Goal: Book appointment/travel/reservation

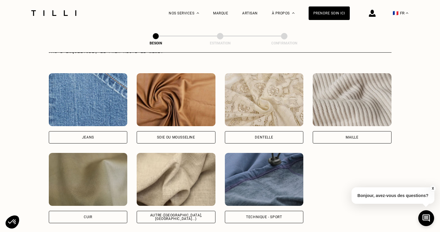
scroll to position [650, 0]
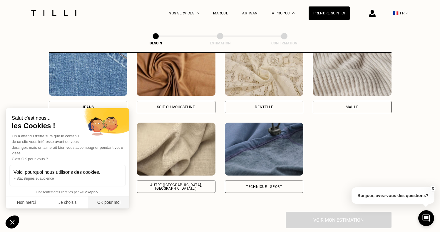
click at [105, 197] on button "OK pour moi" at bounding box center [108, 203] width 41 height 12
checkbox input "true"
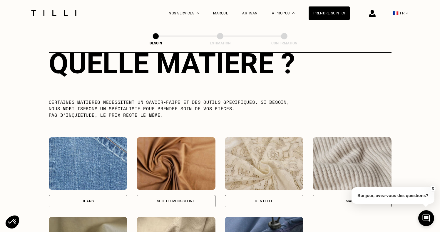
scroll to position [748, 0]
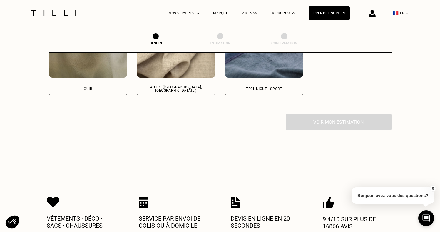
click at [189, 88] on div "Autre ([GEOGRAPHIC_DATA], [GEOGRAPHIC_DATA]...)" at bounding box center [176, 89] width 79 height 12
select select "FR"
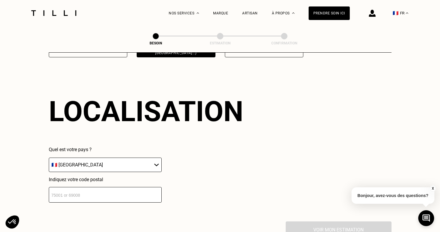
scroll to position [789, 0]
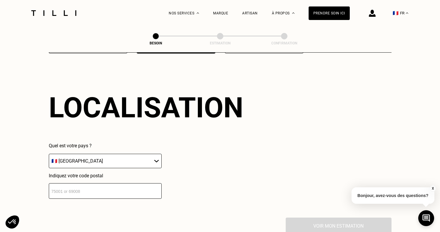
click at [95, 190] on input "number" at bounding box center [105, 191] width 113 height 16
type input "75017"
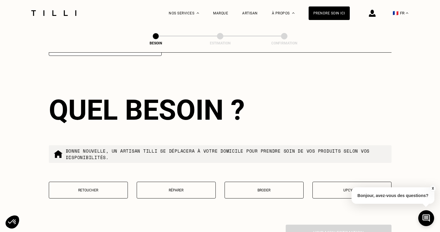
scroll to position [935, 0]
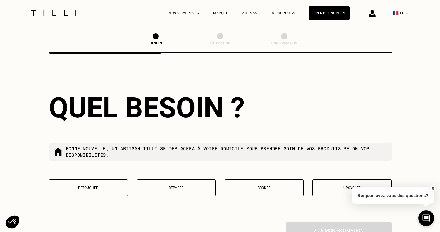
click at [153, 179] on button "Réparer" at bounding box center [176, 187] width 79 height 17
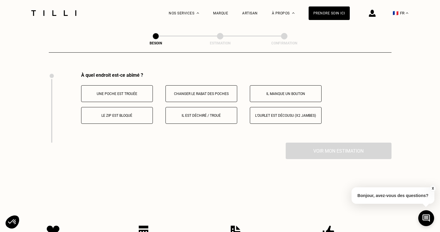
scroll to position [1085, 0]
click at [187, 113] on p "Il est déchiré / troué" at bounding box center [201, 115] width 65 height 4
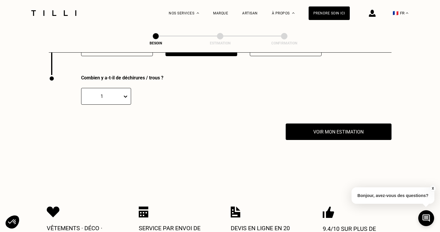
scroll to position [1155, 0]
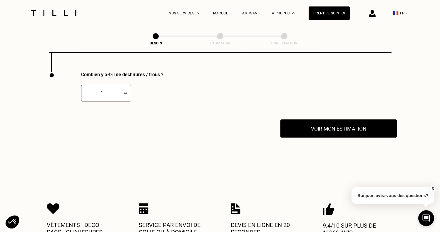
click at [326, 127] on button "Voir mon estimation" at bounding box center [339, 128] width 117 height 18
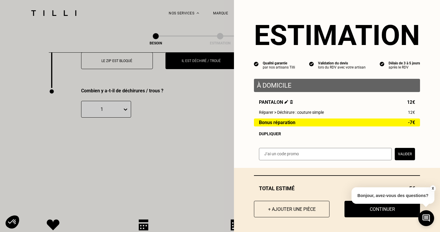
scroll to position [1125, 0]
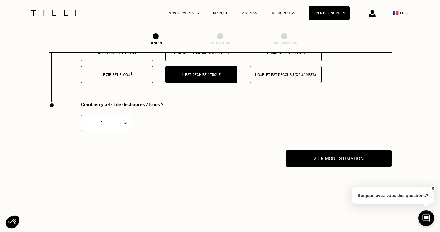
click at [432, 190] on button "X" at bounding box center [433, 188] width 6 height 6
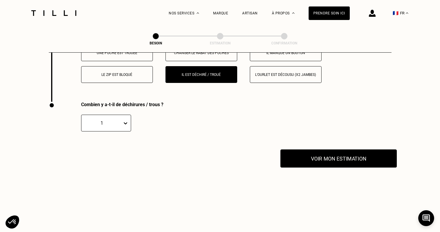
click at [313, 158] on button "Voir mon estimation" at bounding box center [339, 158] width 117 height 18
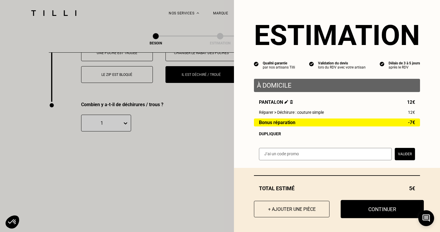
click at [354, 203] on button "Continuer" at bounding box center [382, 209] width 83 height 18
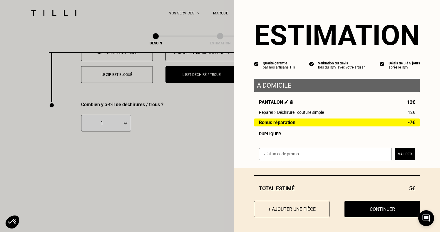
select select "FR"
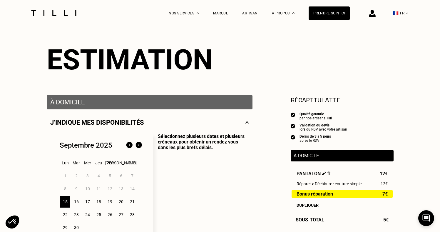
scroll to position [50, 0]
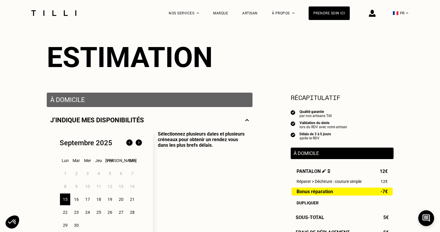
click at [77, 201] on div "16" at bounding box center [76, 200] width 10 height 12
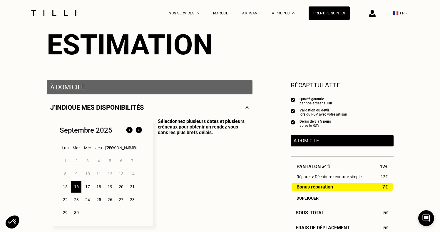
scroll to position [64, 0]
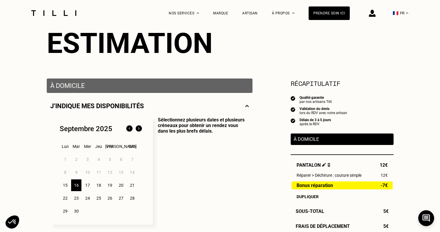
click at [91, 185] on div "17" at bounding box center [87, 185] width 10 height 12
click at [69, 187] on div "15" at bounding box center [65, 185] width 10 height 12
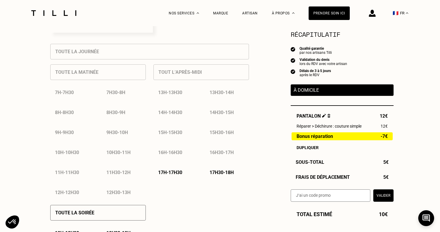
scroll to position [259, 0]
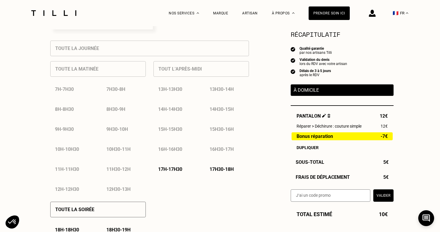
click at [211, 172] on p "17h30 - 18h" at bounding box center [222, 170] width 24 height 6
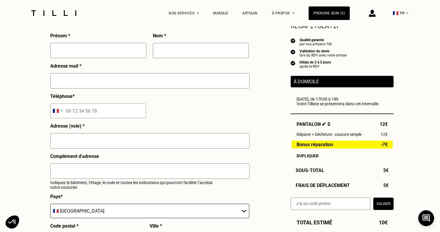
scroll to position [552, 0]
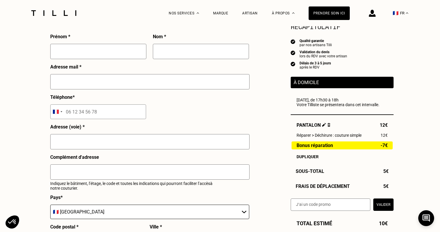
click at [104, 61] on div at bounding box center [98, 54] width 96 height 20
click at [110, 54] on input "text" at bounding box center [98, 51] width 96 height 15
type input "[PERSON_NAME]"
type input "Lagarde"
type input "06 38 76 42 44"
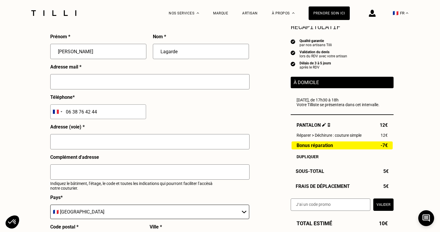
type input "[STREET_ADDRESS][PERSON_NAME]"
type input "Batiment B étage 4"
type input "[GEOGRAPHIC_DATA]"
click at [112, 168] on input "Batiment B étage 4" at bounding box center [149, 171] width 199 height 15
drag, startPoint x: 112, startPoint y: 171, endPoint x: 44, endPoint y: 174, distance: 67.2
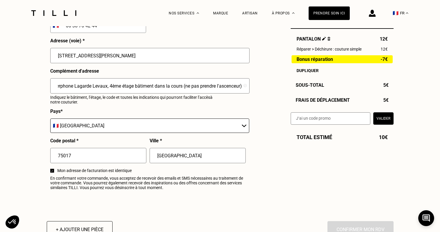
scroll to position [636, 0]
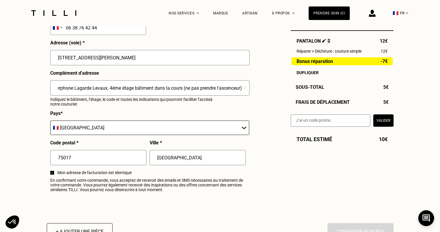
click at [134, 88] on input "A0951 Interphone Lagarde Levaux, 4ème étage bâtiment dans la cours (ne pas pren…" at bounding box center [149, 87] width 199 height 15
drag, startPoint x: 216, startPoint y: 86, endPoint x: 272, endPoint y: 86, distance: 56.5
click at [240, 88] on input "A0951 Interphone Lagarde Levaux, 4ème étage droite, bâtiment dans la cours (ne …" at bounding box center [149, 87] width 199 height 15
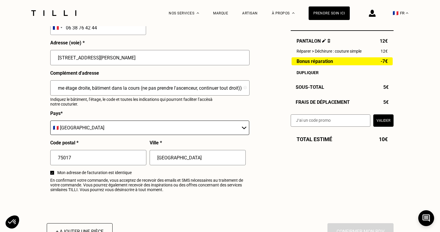
scroll to position [0, 79]
click at [240, 88] on input "A0951 Interphone Lagarde Levaux, 4ème étage droite, bâtiment dans la cours (ne …" at bounding box center [149, 87] width 199 height 15
type input "A0951 Interphone Lagarde Levaux, 4ème étage droite, bâtiment dans la cours (ne …"
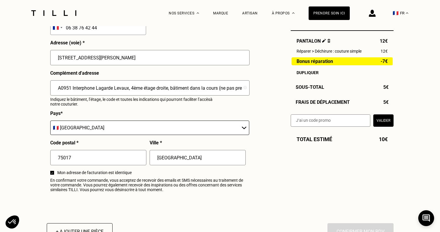
click at [121, 106] on p "Indiquez le bâtiment, l’étage, le code et toutes les indications qui pourront f…" at bounding box center [136, 101] width 172 height 9
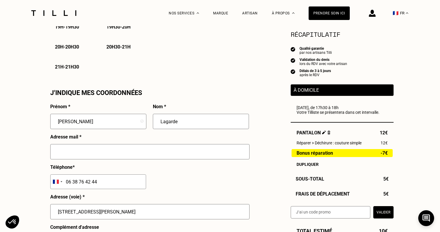
scroll to position [477, 0]
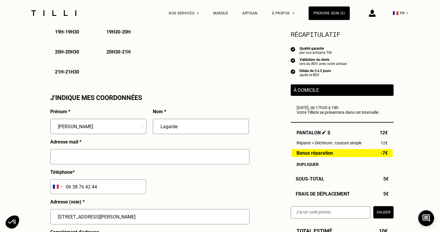
click at [130, 154] on input "text" at bounding box center [149, 156] width 199 height 15
type input "[DOMAIN_NAME][EMAIL_ADDRESS][DOMAIN_NAME]"
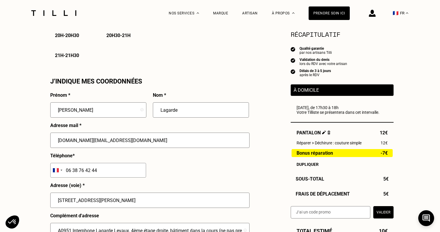
scroll to position [655, 0]
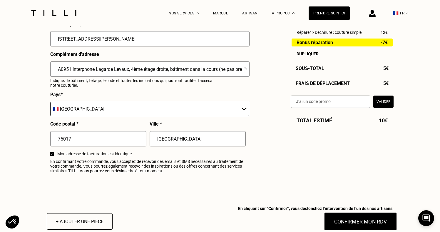
click at [345, 218] on button "Confirmer mon RDV" at bounding box center [360, 221] width 73 height 18
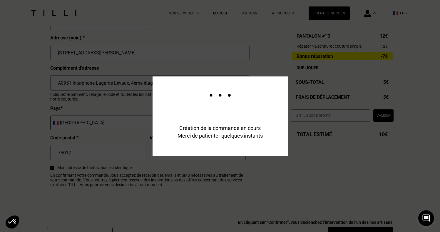
scroll to position [669, 0]
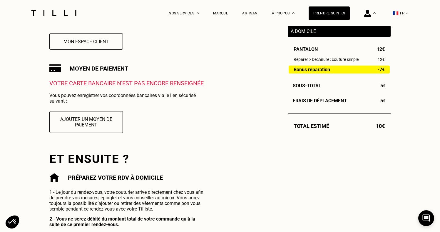
scroll to position [167, 0]
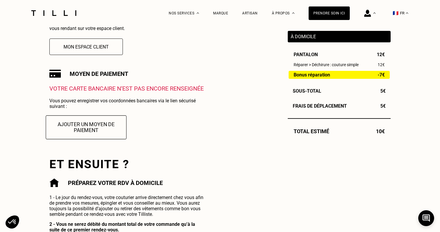
click at [115, 129] on button "Ajouter un moyen de paiement" at bounding box center [86, 127] width 81 height 24
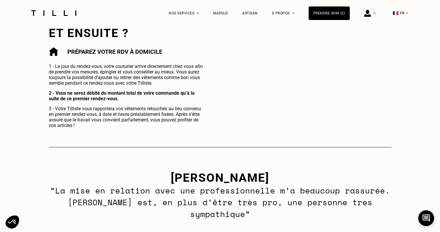
scroll to position [207, 0]
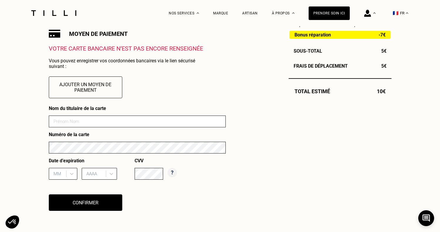
click at [108, 124] on input at bounding box center [137, 122] width 177 height 12
type input "[PERSON_NAME]"
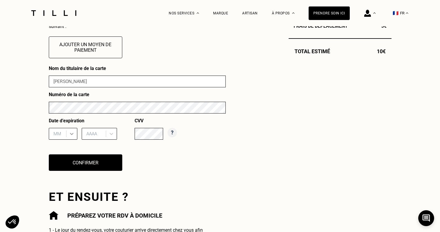
click at [74, 140] on div "MM" at bounding box center [63, 134] width 29 height 12
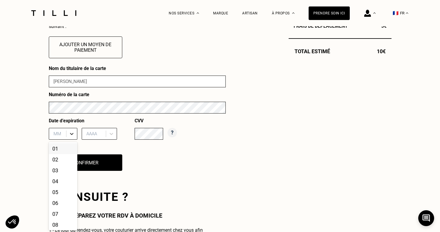
scroll to position [247, 0]
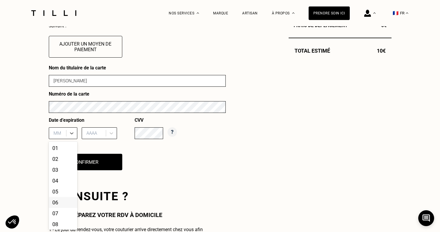
click at [61, 203] on div "06" at bounding box center [63, 202] width 29 height 11
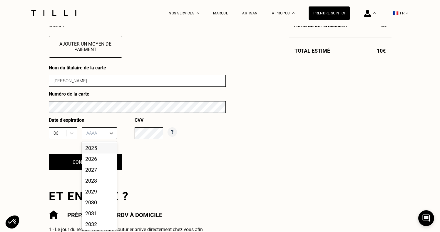
click at [97, 137] on div "AAAA" at bounding box center [95, 133] width 22 height 9
click at [94, 169] on div "2027" at bounding box center [99, 169] width 35 height 11
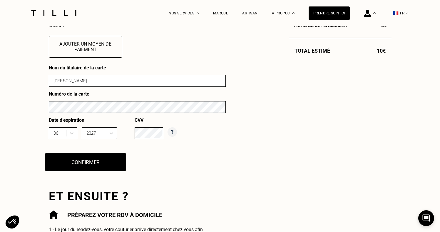
click at [112, 157] on button "Confirmer" at bounding box center [85, 162] width 81 height 18
